Goal: Check status

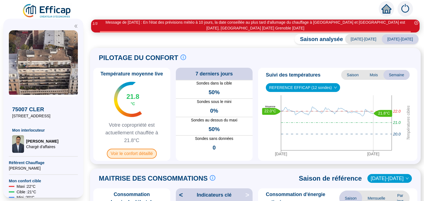
click at [148, 155] on span "Voir le confort détaillé" at bounding box center [132, 154] width 50 height 10
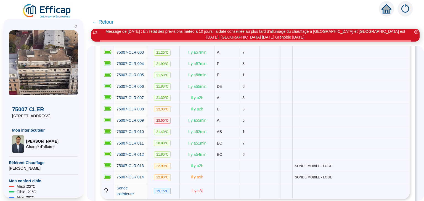
scroll to position [122, 0]
click at [423, 113] on div "CONFORT DÉTAILLÉ 15 sondes 9 groupes de sondes Comparer des sondes/groupes Visu…" at bounding box center [255, 123] width 337 height 155
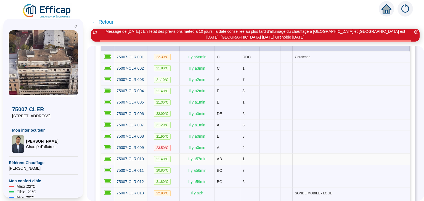
scroll to position [95, 0]
click at [331, 154] on td at bounding box center [350, 159] width 117 height 11
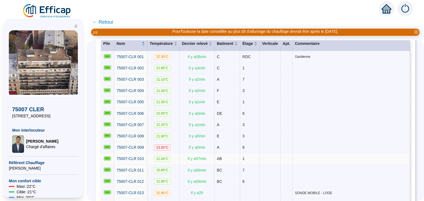
scroll to position [90, 0]
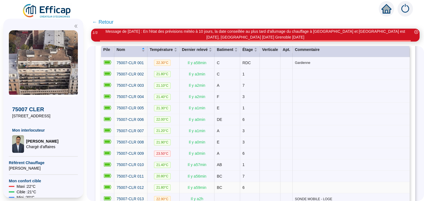
click at [347, 182] on td at bounding box center [350, 187] width 117 height 11
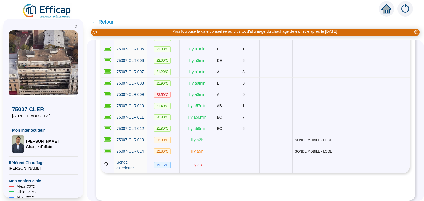
scroll to position [145, 0]
